Goal: Information Seeking & Learning: Learn about a topic

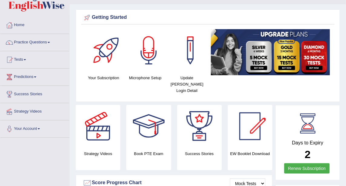
scroll to position [14, 0]
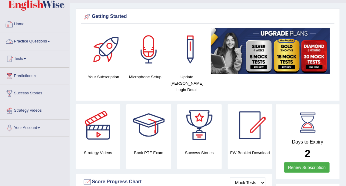
click at [37, 42] on link "Practice Questions" at bounding box center [34, 40] width 69 height 15
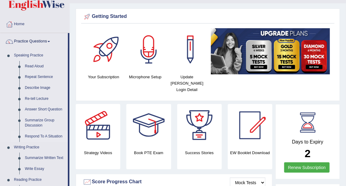
click at [46, 134] on link "Respond To A Situation" at bounding box center [45, 136] width 46 height 11
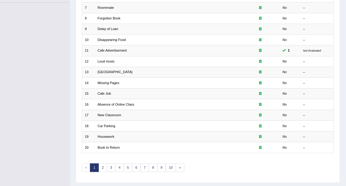
scroll to position [161, 0]
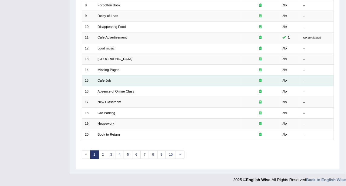
click at [107, 80] on link "Cafe Job" at bounding box center [104, 81] width 13 height 4
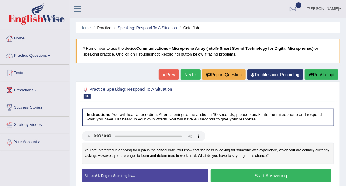
click at [336, 22] on div "Home Practice Speaking: Respond To A Situation Cafe Job * Remember to use the d…" at bounding box center [208, 151] width 277 height 303
